Goal: Find specific page/section: Find specific page/section

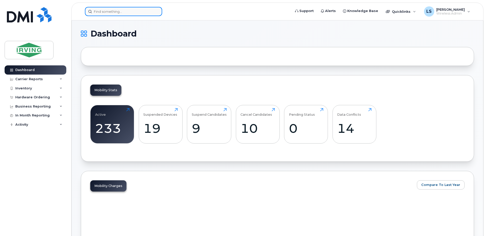
click at [140, 7] on div at bounding box center [186, 11] width 211 height 9
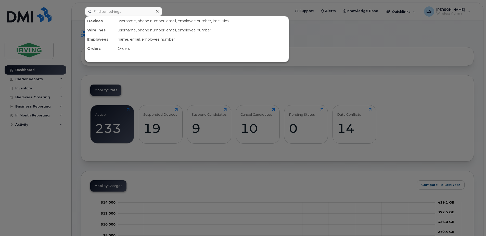
click at [140, 6] on div at bounding box center [243, 118] width 486 height 236
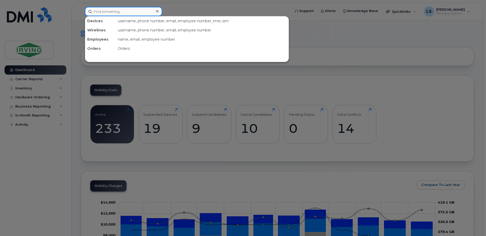
click at [140, 10] on input at bounding box center [123, 11] width 77 height 9
paste input "5063435228"
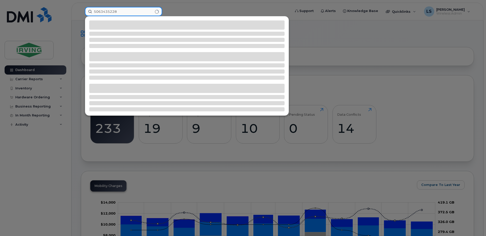
type input "5063435228"
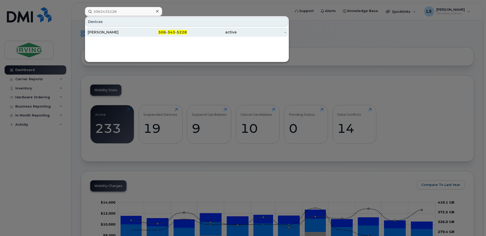
click at [173, 32] on span "343" at bounding box center [172, 32] width 8 height 5
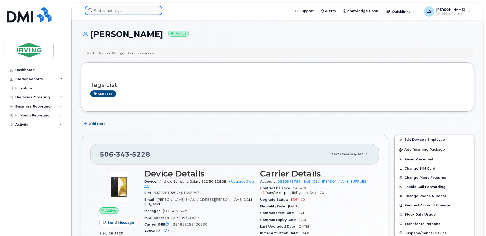
click at [140, 9] on input at bounding box center [123, 10] width 77 height 9
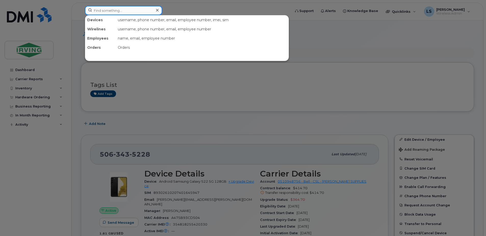
paste input "5063435555"
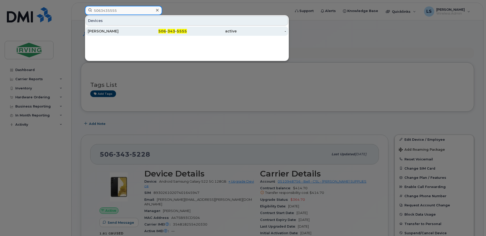
type input "5063435555"
click at [175, 30] on span "343" at bounding box center [172, 31] width 8 height 5
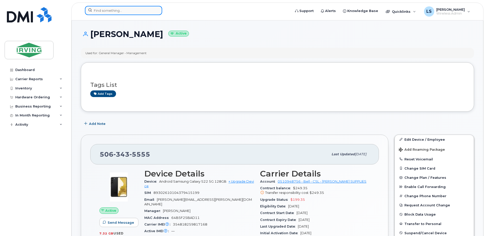
click at [128, 12] on input at bounding box center [123, 10] width 77 height 9
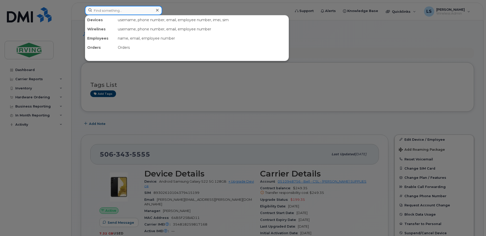
paste input "5063435807"
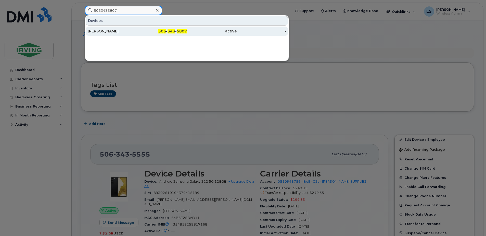
type input "5063435807"
click at [173, 31] on span "343" at bounding box center [172, 31] width 8 height 5
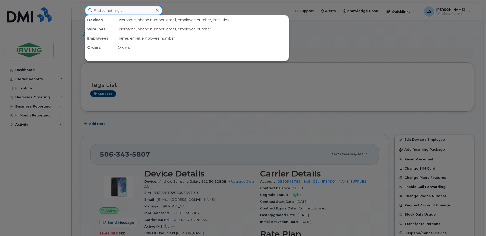
click at [130, 9] on input at bounding box center [123, 10] width 77 height 9
paste input "5063435618"
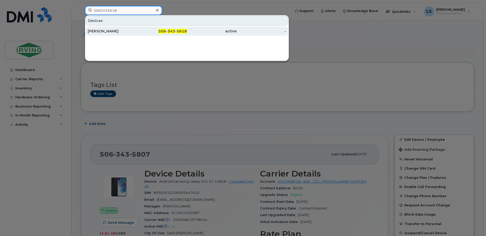
type input "5063435618"
click at [172, 31] on span "343" at bounding box center [172, 31] width 8 height 5
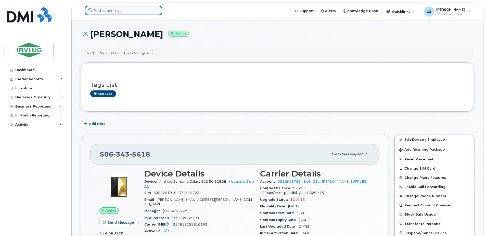
click at [147, 10] on input at bounding box center [123, 10] width 77 height 9
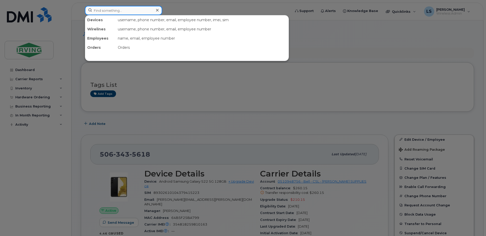
paste input "5063436674"
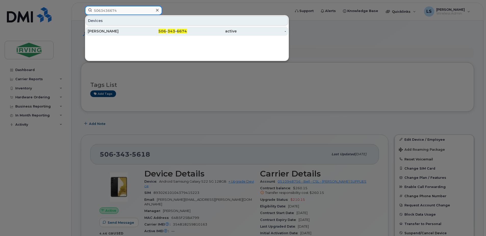
type input "5063436674"
click at [172, 30] on span "343" at bounding box center [172, 31] width 8 height 5
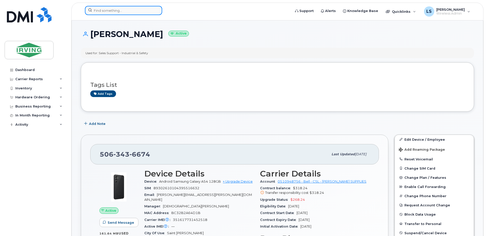
click at [138, 13] on input at bounding box center [123, 10] width 77 height 9
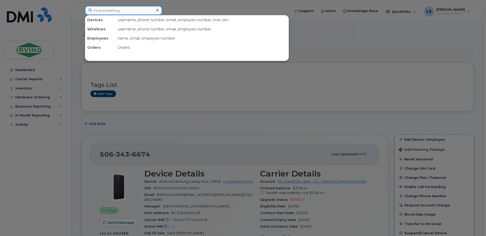
paste input "5063437699"
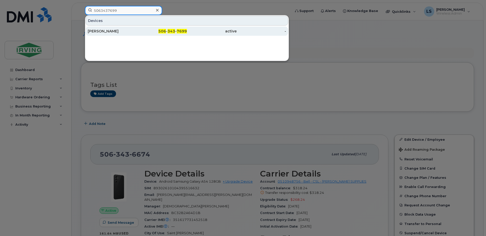
type input "5063437699"
click at [174, 33] on span "343" at bounding box center [172, 31] width 8 height 5
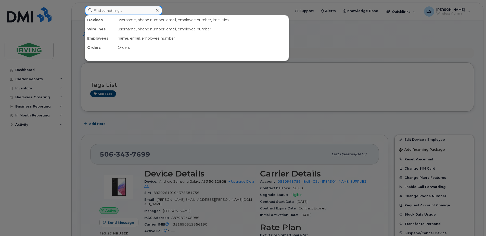
click at [138, 11] on input at bounding box center [123, 10] width 77 height 9
paste input "5063493266"
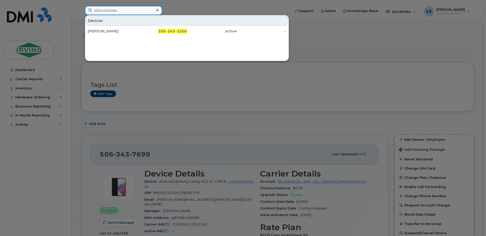
click at [137, 11] on input "5063493266" at bounding box center [123, 10] width 77 height 9
paste input "37699"
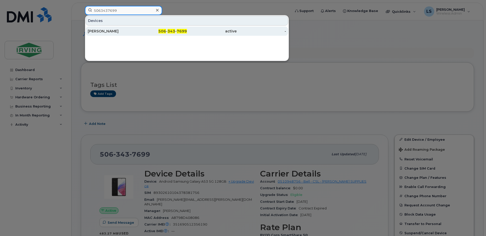
type input "5063437699"
click at [163, 30] on span "506" at bounding box center [162, 31] width 8 height 5
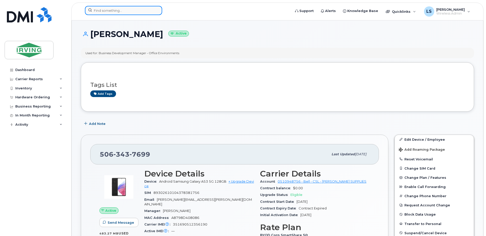
click at [137, 12] on input at bounding box center [123, 10] width 77 height 9
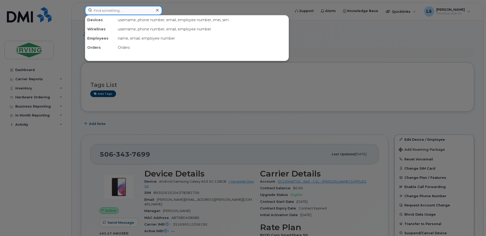
paste input "5063493266"
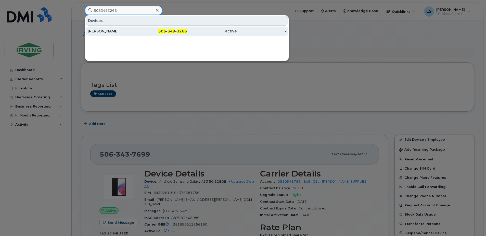
type input "5063493266"
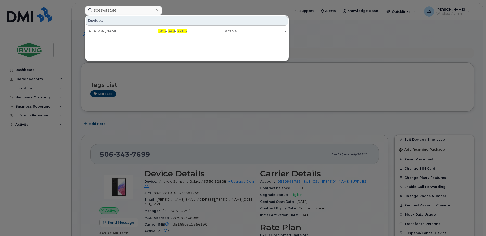
drag, startPoint x: 171, startPoint y: 30, endPoint x: 191, endPoint y: 44, distance: 25.2
click at [171, 30] on span "349" at bounding box center [172, 31] width 8 height 5
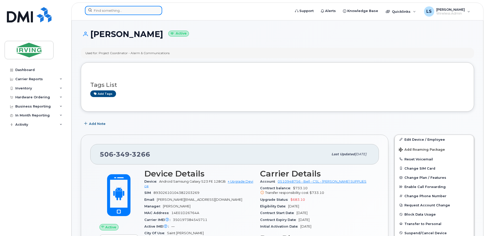
click at [149, 10] on input at bounding box center [123, 10] width 77 height 9
paste input "5063493756"
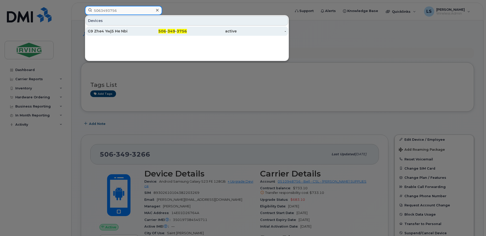
type input "5063493756"
click at [173, 31] on span "349" at bounding box center [172, 31] width 8 height 5
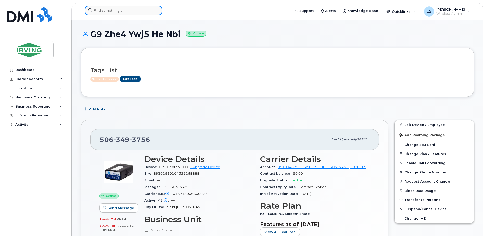
click at [131, 11] on input at bounding box center [123, 10] width 77 height 9
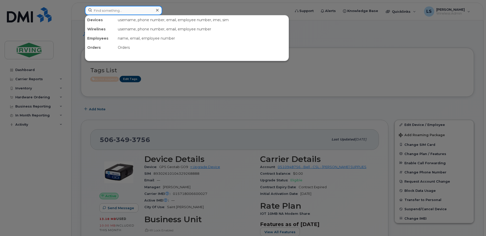
paste input "5063493764"
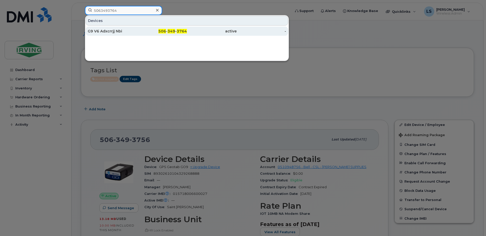
type input "5063493764"
click at [174, 31] on span "349" at bounding box center [172, 31] width 8 height 5
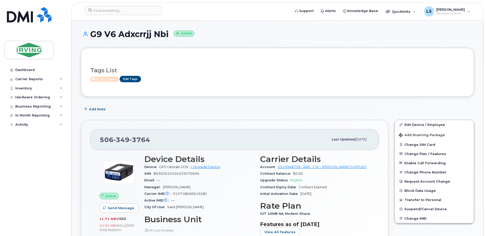
click at [130, 5] on header "Support Alerts Knowledge Base Quicklinks Suspend / Cancel Device Change SIM Car…" at bounding box center [277, 12] width 412 height 18
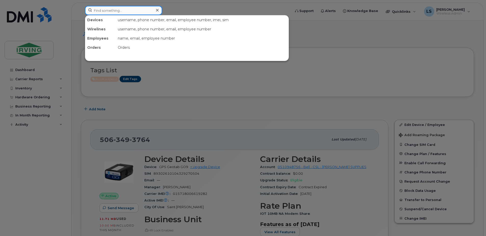
click at [130, 8] on input at bounding box center [123, 10] width 77 height 9
paste input "5063493767"
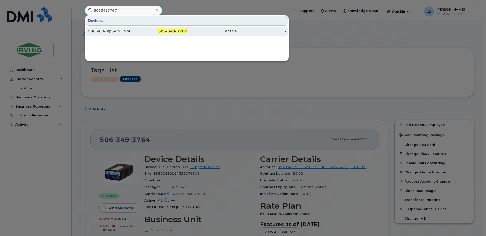
type input "5063493767"
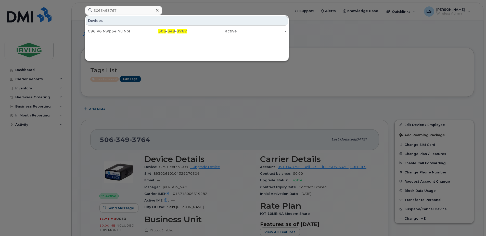
drag, startPoint x: 173, startPoint y: 31, endPoint x: 147, endPoint y: 9, distance: 34.1
click at [173, 31] on span "349" at bounding box center [172, 31] width 8 height 5
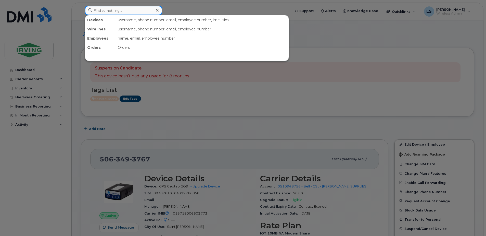
click at [133, 9] on input at bounding box center [123, 10] width 77 height 9
paste input "5063493794"
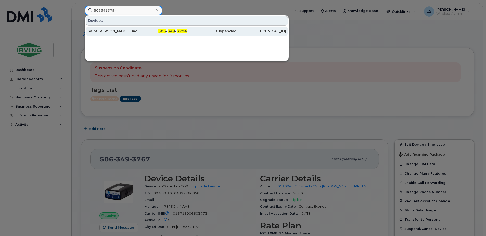
type input "5063493794"
click at [173, 31] on span "349" at bounding box center [172, 31] width 8 height 5
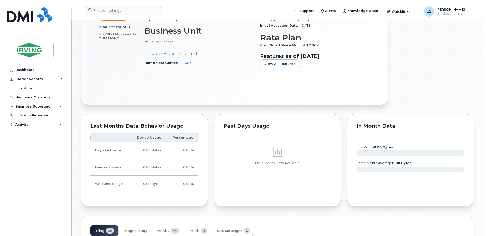
scroll to position [416, 0]
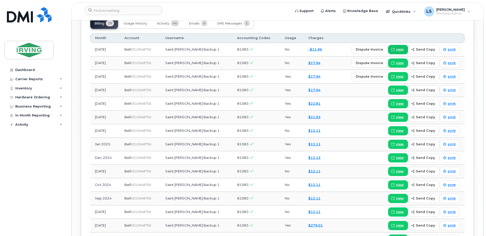
click at [399, 48] on span "view" at bounding box center [400, 49] width 8 height 5
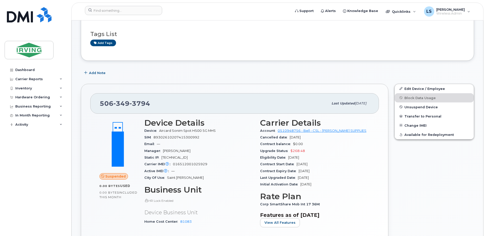
scroll to position [59, 0]
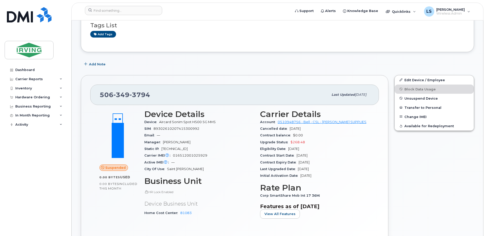
click at [347, 197] on div "Corp SmartShare Mob Int 17 36M" at bounding box center [315, 195] width 110 height 7
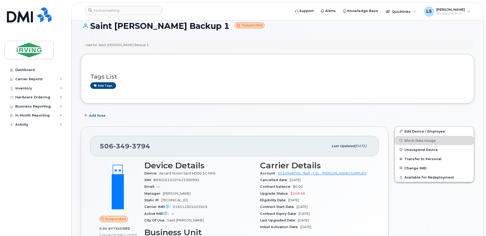
scroll to position [0, 0]
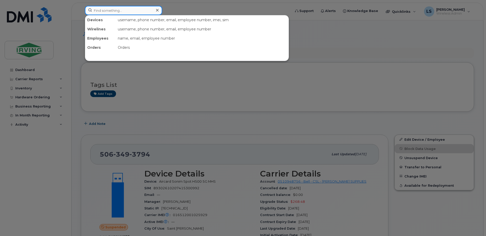
click at [154, 10] on div at bounding box center [123, 10] width 77 height 9
paste input "5063493894"
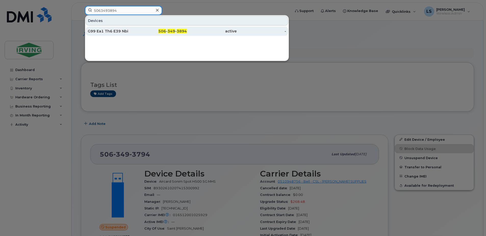
type input "5063493894"
click at [172, 33] on span "349" at bounding box center [172, 31] width 8 height 5
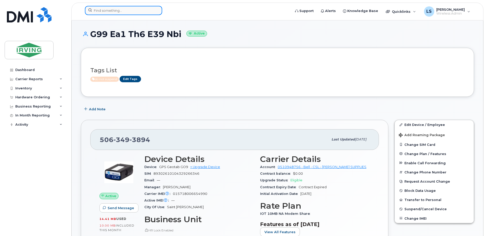
click input
paste input "5063493895"
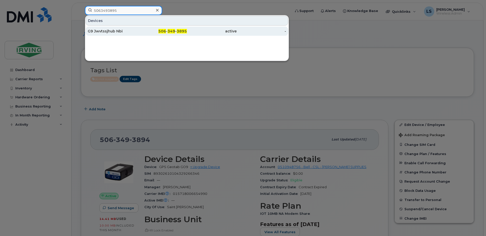
type input "5063493895"
click span "349"
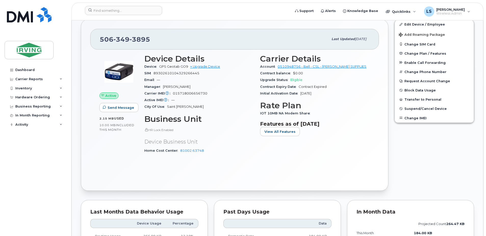
scroll to position [119, 0]
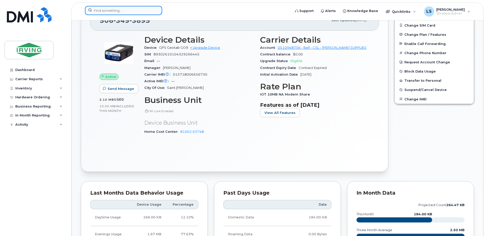
click at [122, 12] on input at bounding box center [123, 10] width 77 height 9
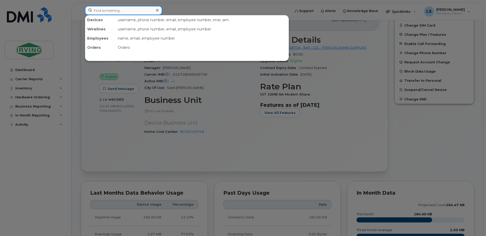
paste input "5063493896"
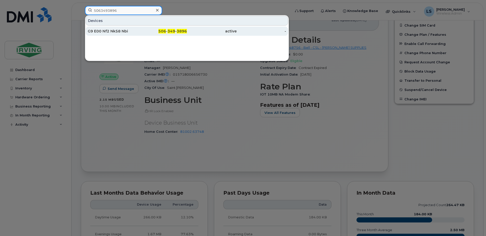
type input "5063493896"
click at [172, 30] on span "349" at bounding box center [172, 31] width 8 height 5
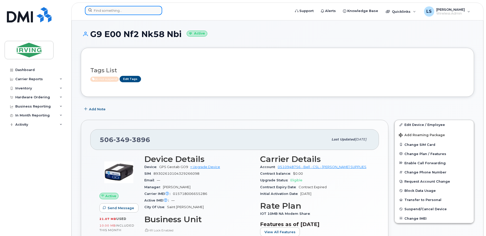
click at [145, 11] on input at bounding box center [123, 10] width 77 height 9
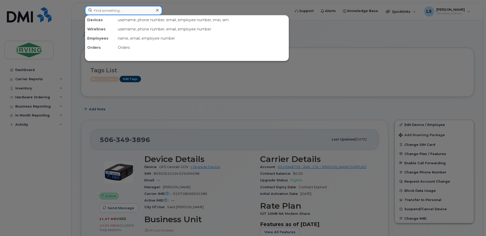
paste input "5063493897"
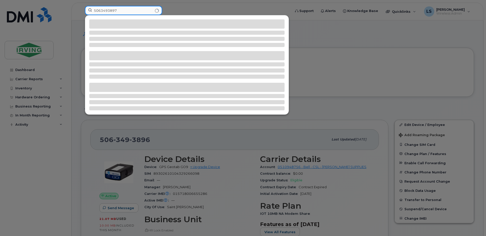
type input "5063493897"
click at [274, 89] on div at bounding box center [186, 87] width 195 height 9
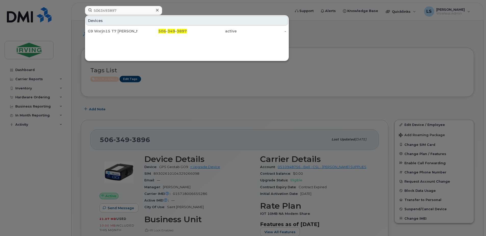
click at [321, 75] on div at bounding box center [243, 118] width 486 height 236
click at [121, 7] on input "5063493897" at bounding box center [123, 10] width 77 height 9
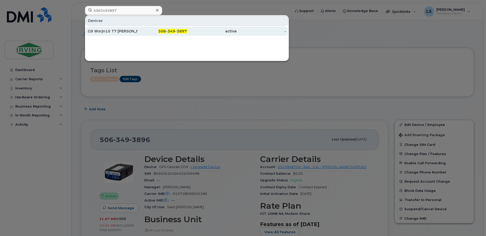
click at [171, 29] on span "349" at bounding box center [172, 31] width 8 height 5
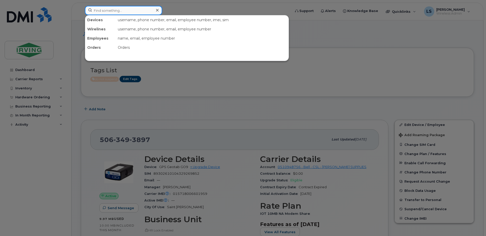
click at [130, 12] on input at bounding box center [123, 10] width 77 height 9
paste input "5063493898"
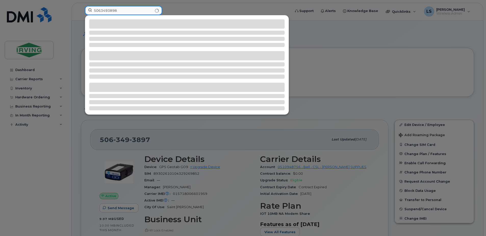
type input "5063493898"
click at [236, 49] on div at bounding box center [186, 64] width 203 height 99
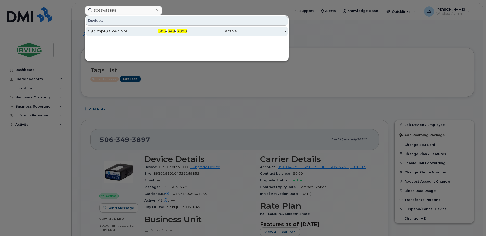
click at [182, 31] on span "3898" at bounding box center [182, 31] width 10 height 5
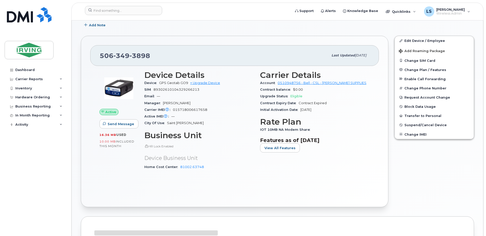
scroll to position [119, 0]
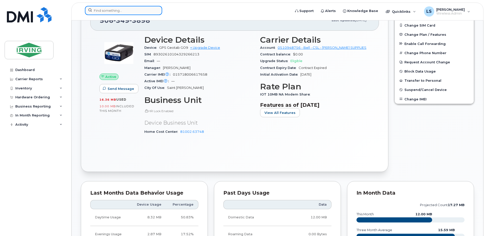
click at [105, 8] on input at bounding box center [123, 10] width 77 height 9
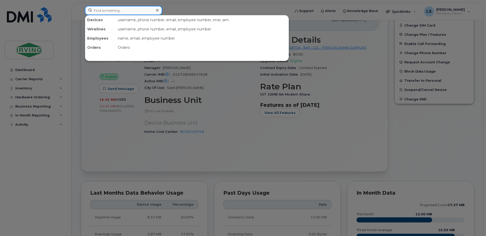
paste input "5063494176"
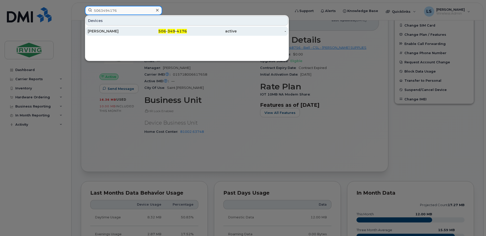
type input "5063494176"
click at [171, 29] on span "349" at bounding box center [172, 31] width 8 height 5
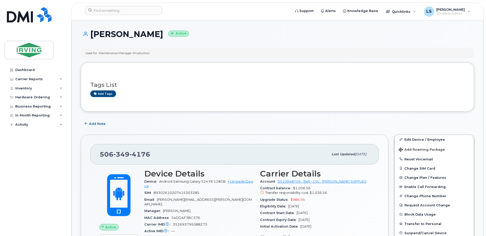
scroll to position [59, 0]
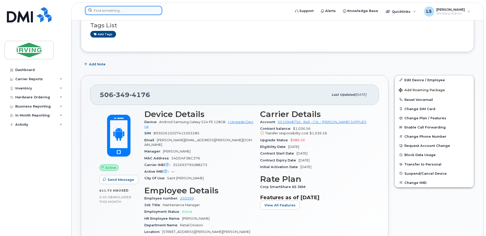
click at [130, 12] on input at bounding box center [123, 10] width 77 height 9
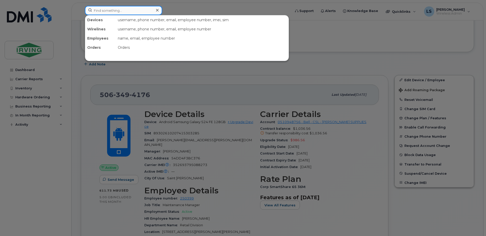
paste input "5063494209"
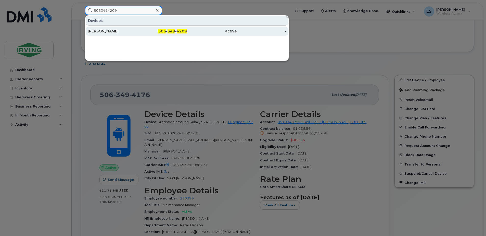
type input "5063494209"
click at [170, 31] on span "349" at bounding box center [172, 31] width 8 height 5
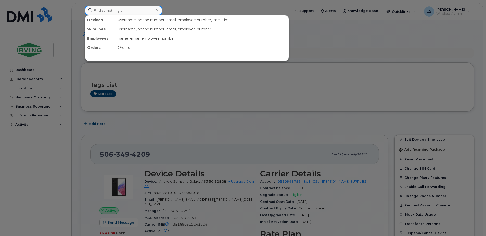
click at [141, 12] on input at bounding box center [123, 10] width 77 height 9
paste input "5063494300"
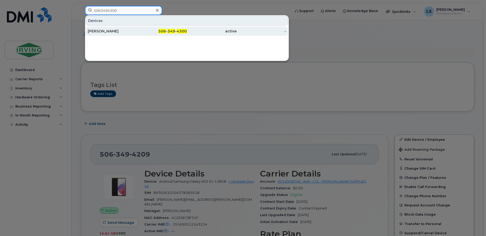
type input "5063494300"
click at [170, 30] on span "349" at bounding box center [172, 31] width 8 height 5
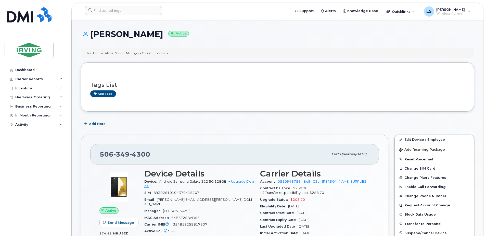
scroll to position [59, 0]
